Goal: Transaction & Acquisition: Obtain resource

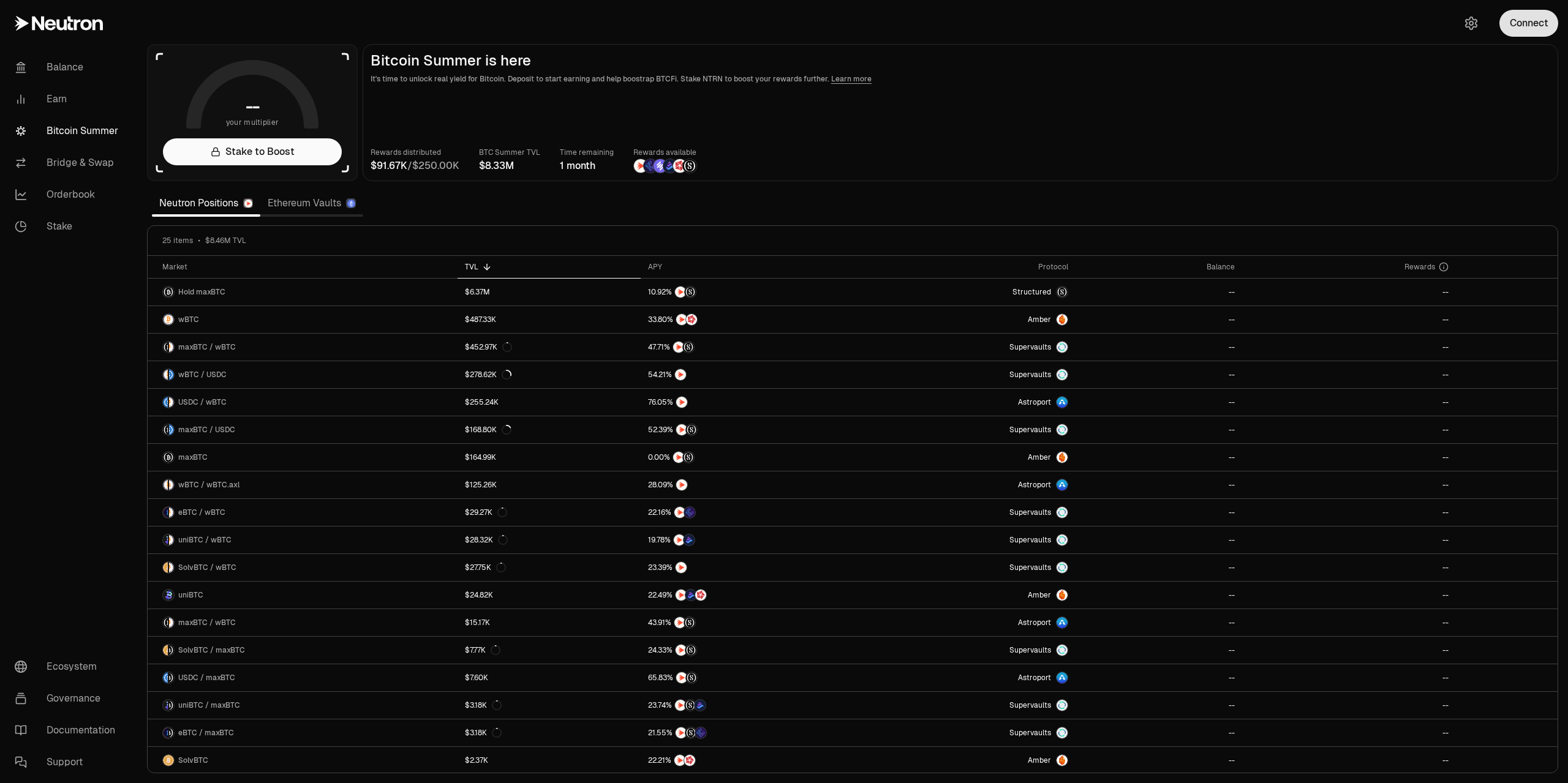
click at [1517, 31] on button "Connect" at bounding box center [1528, 23] width 58 height 27
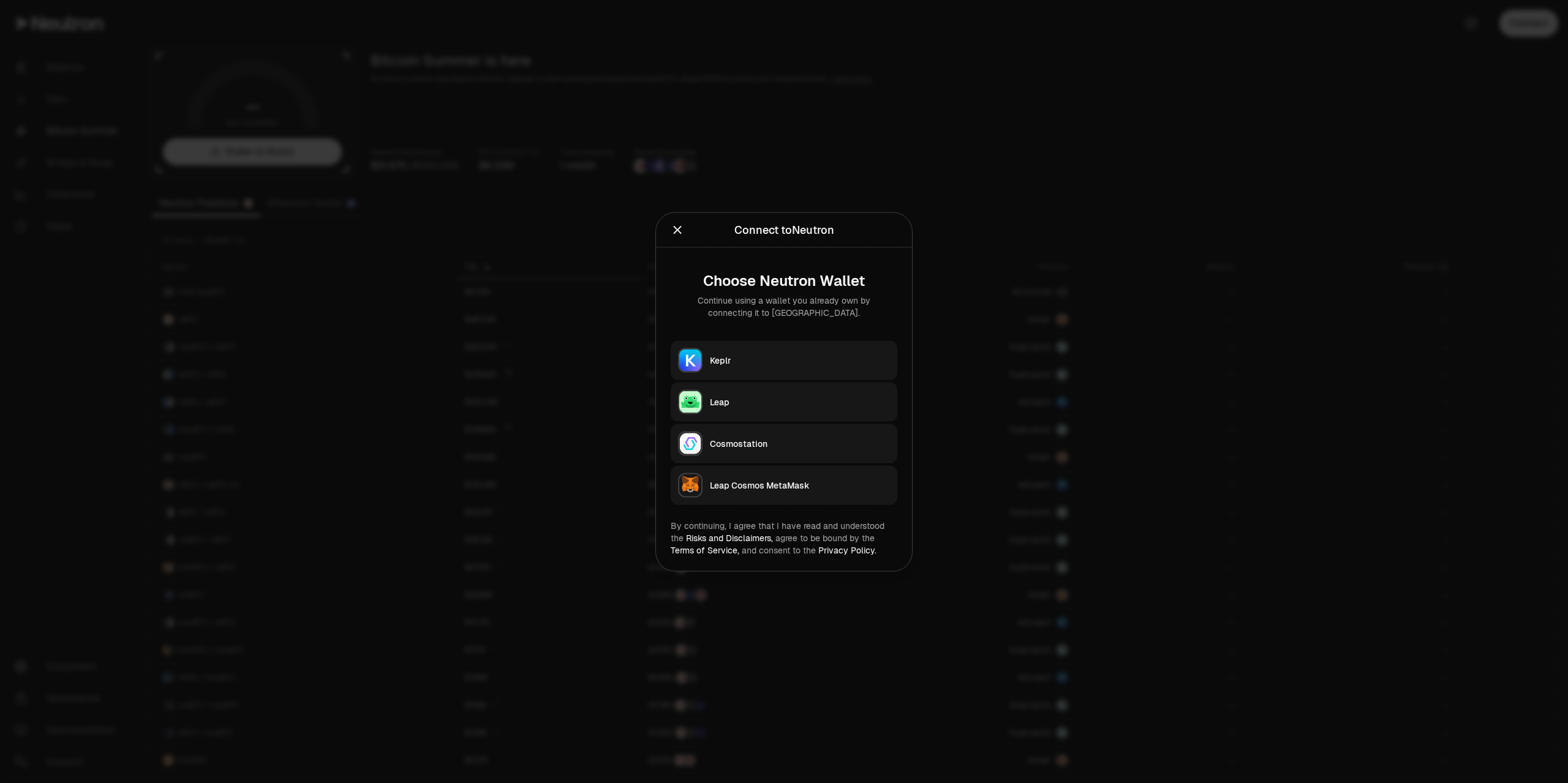
click at [797, 341] on button "Keplr" at bounding box center [784, 360] width 227 height 39
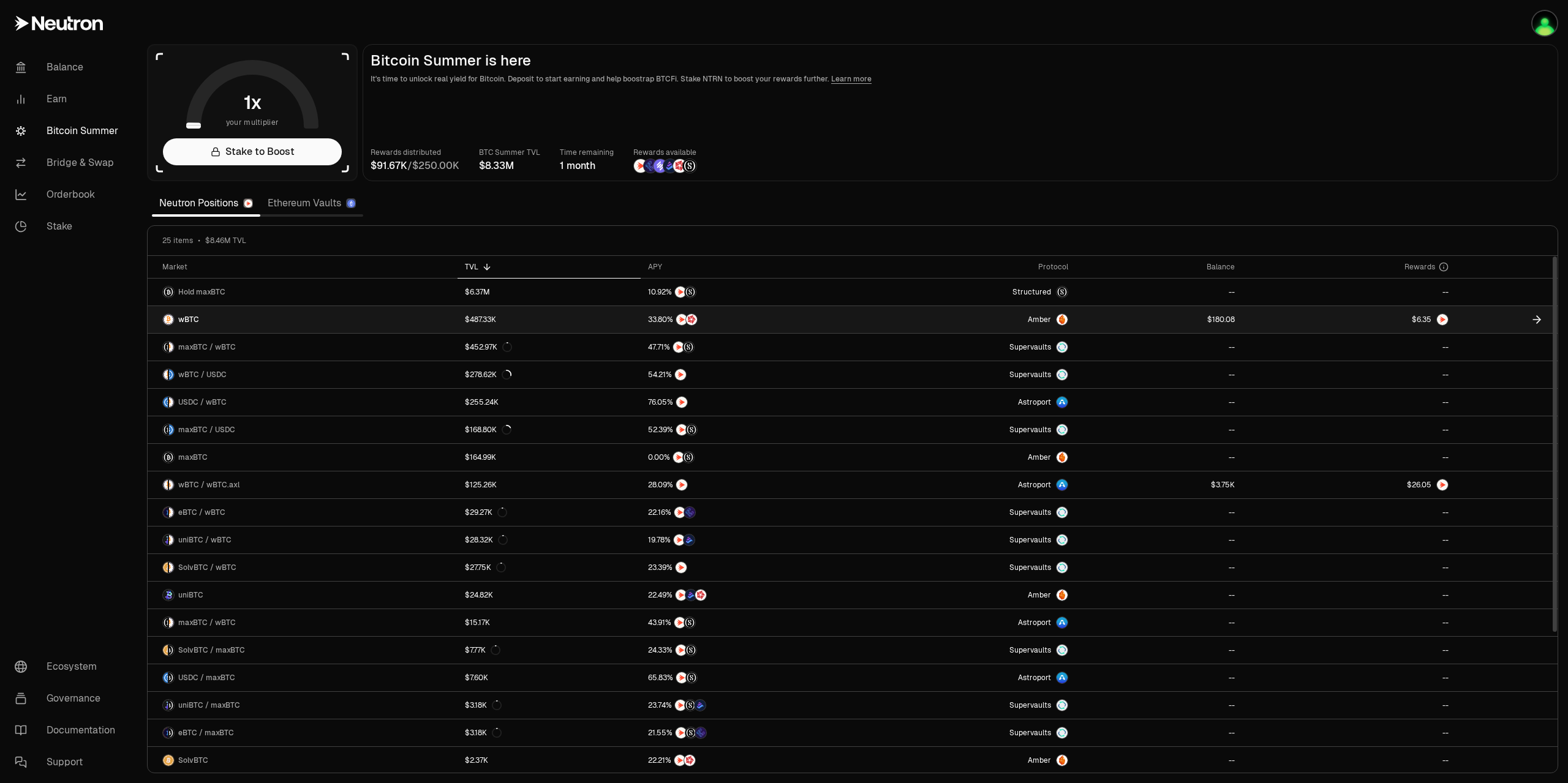
click at [1427, 323] on span "5" at bounding box center [1428, 320] width 5 height 9
